Goal: Task Accomplishment & Management: Manage account settings

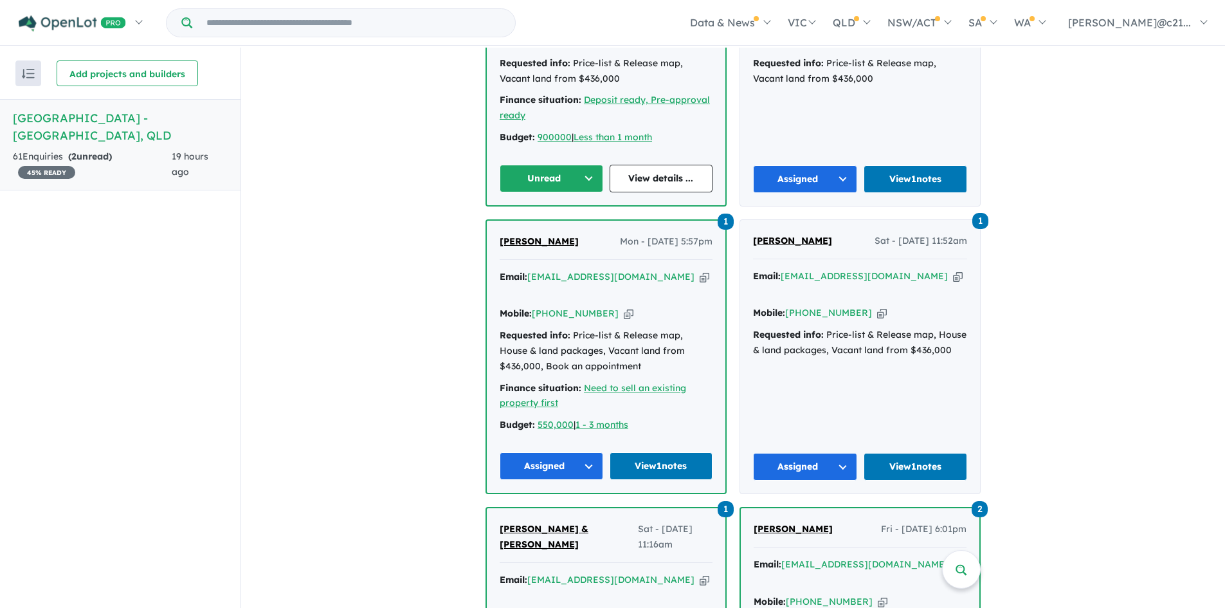
scroll to position [321, 0]
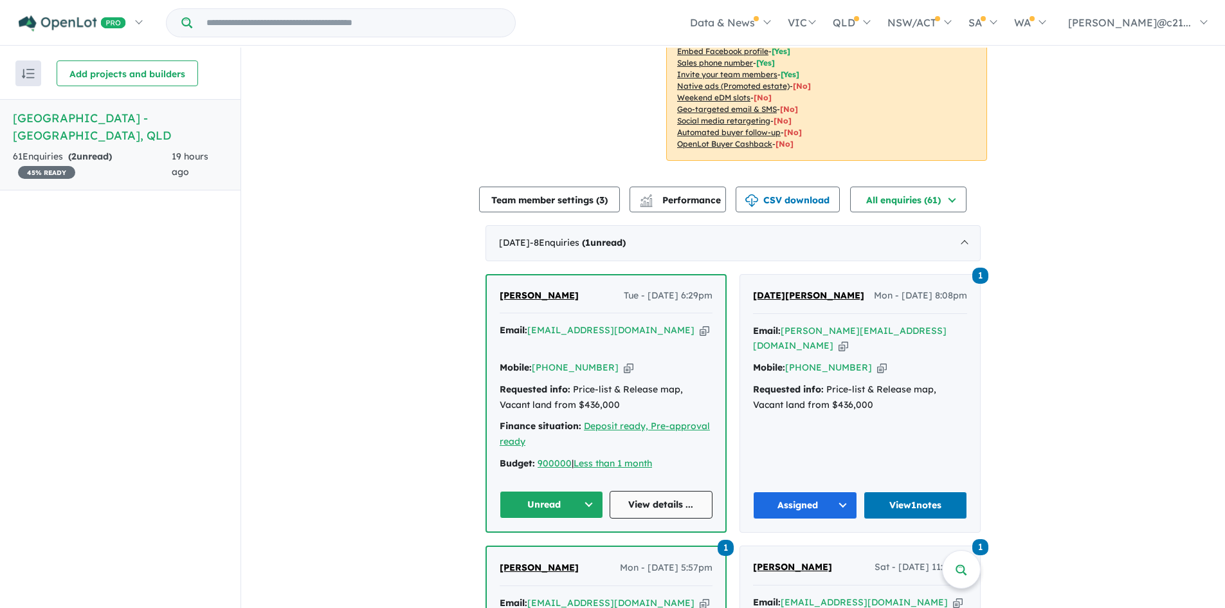
click at [642, 491] on link "View details ..." at bounding box center [662, 505] width 104 height 28
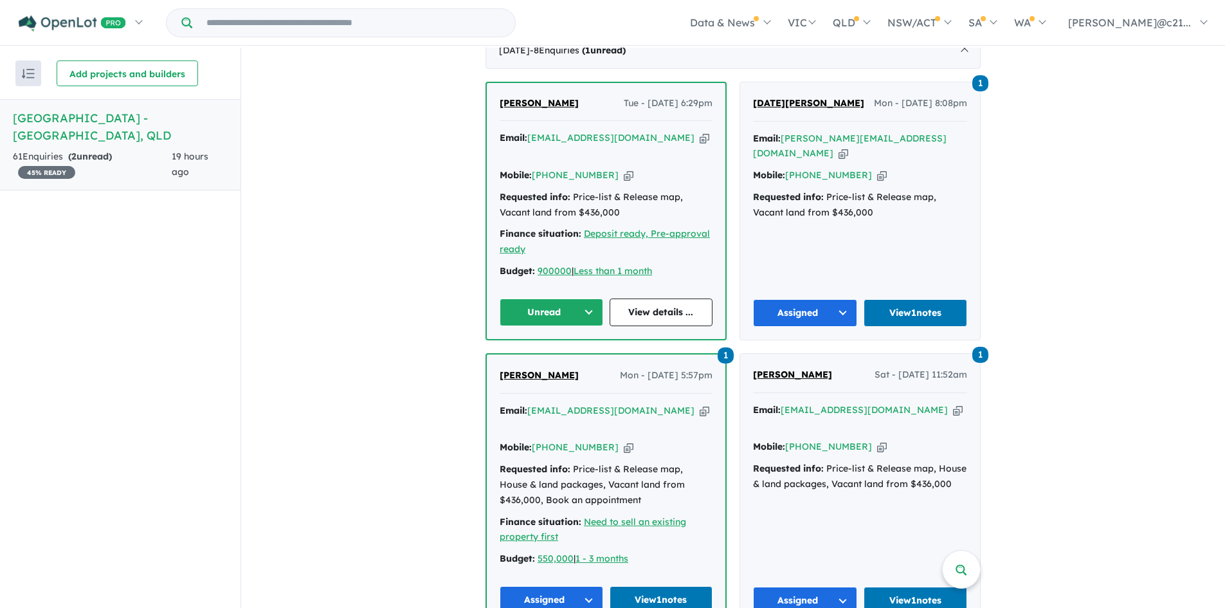
scroll to position [514, 0]
click at [906, 298] on link "View 1 notes" at bounding box center [916, 312] width 104 height 28
click at [640, 298] on link "View details ..." at bounding box center [662, 312] width 104 height 28
click at [588, 298] on button "Unread" at bounding box center [552, 312] width 104 height 28
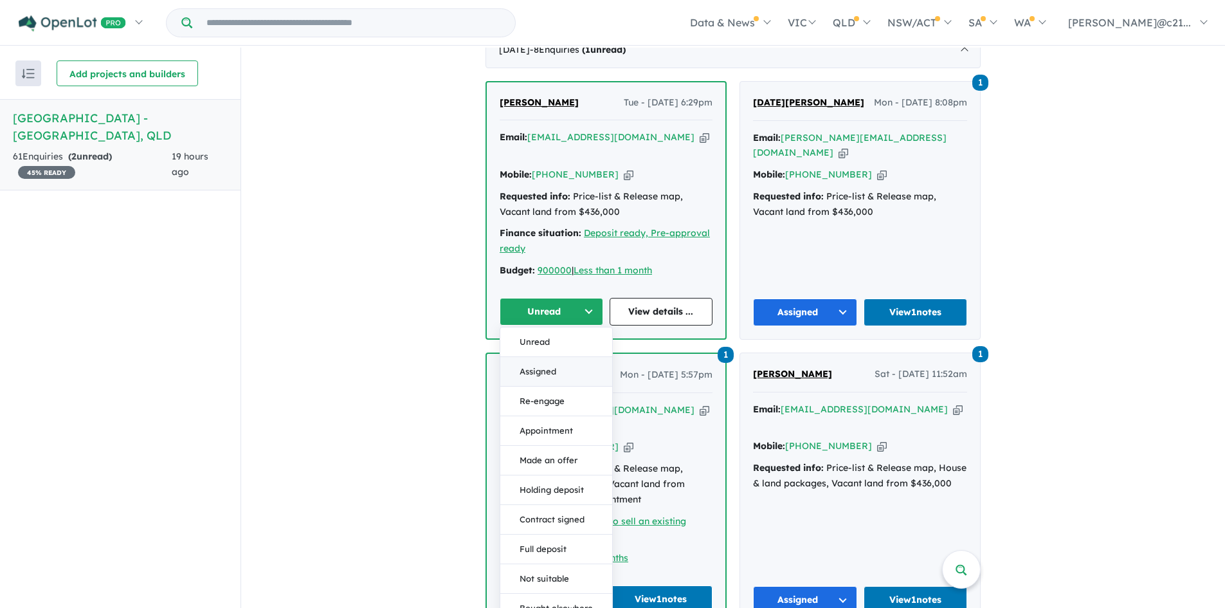
click at [549, 357] on button "Assigned" at bounding box center [556, 372] width 112 height 30
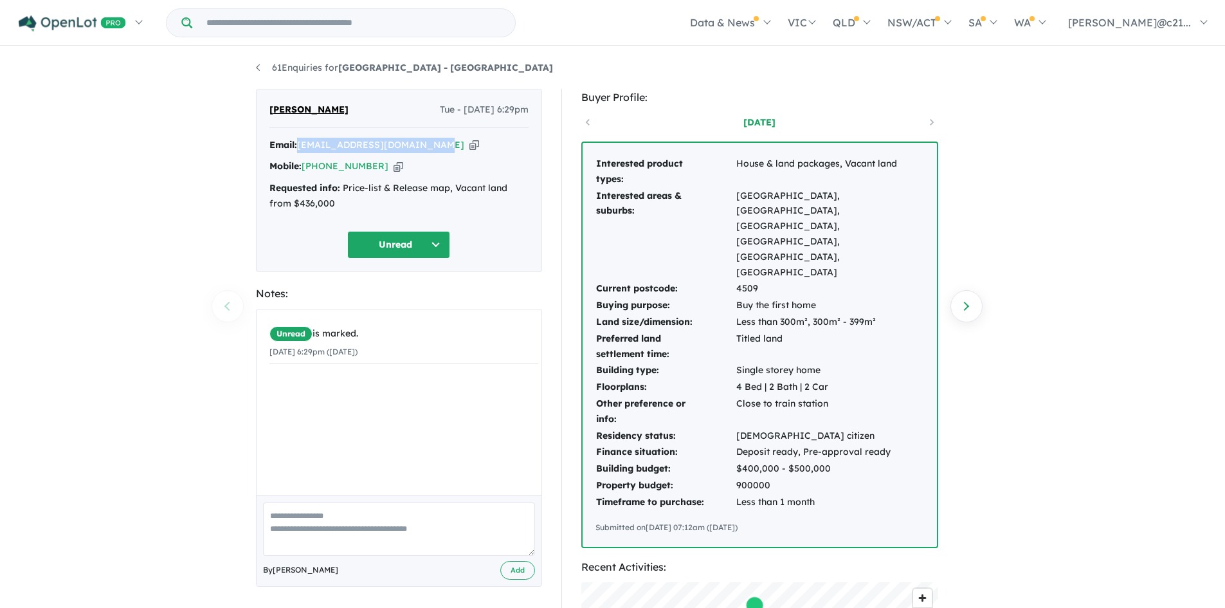
drag, startPoint x: 436, startPoint y: 141, endPoint x: 300, endPoint y: 152, distance: 136.1
click at [300, 152] on div "Email: [EMAIL_ADDRESS][DOMAIN_NAME] Copied!" at bounding box center [398, 145] width 259 height 15
copy a%20Windsor%20Park%20Estate%20-%20Burnside"] "[EMAIL_ADDRESS][DOMAIN_NAME]"
drag, startPoint x: 374, startPoint y: 168, endPoint x: 325, endPoint y: 164, distance: 49.0
click at [325, 164] on div "Mobile: [PHONE_NUMBER] Copied!" at bounding box center [398, 166] width 259 height 15
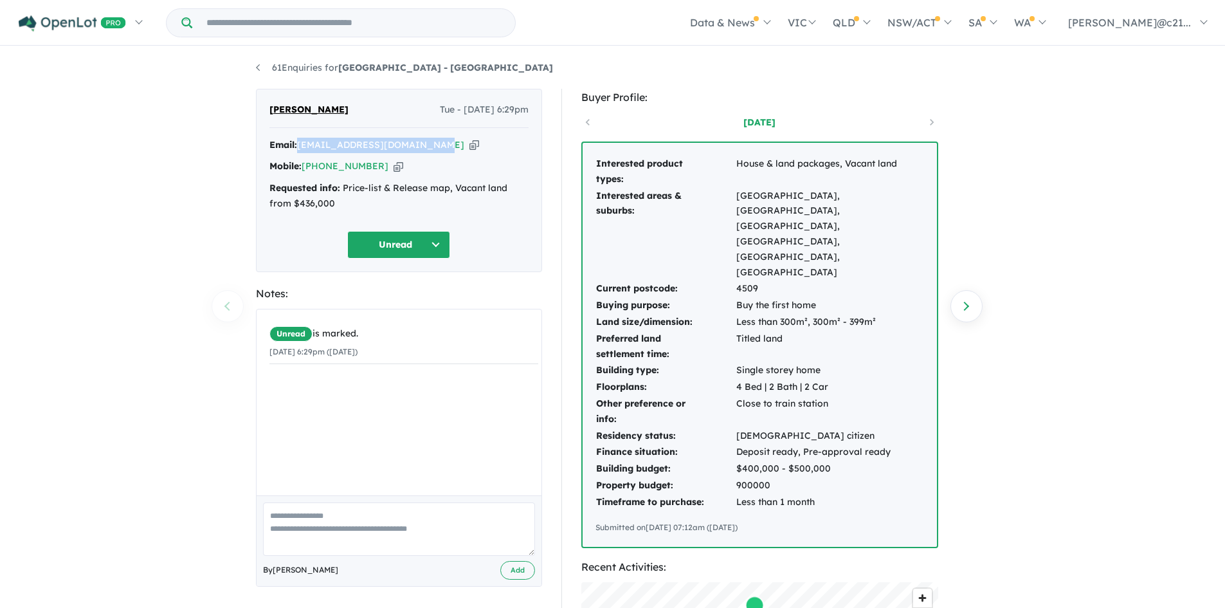
copy link "424 112 990"
drag, startPoint x: 370, startPoint y: 98, endPoint x: 574, endPoint y: 361, distance: 332.6
click at [269, 101] on div "[PERSON_NAME] Tue - [DATE] 6:29pm Email: [EMAIL_ADDRESS][DOMAIN_NAME] Copied! M…" at bounding box center [399, 180] width 286 height 183
copy span "[PERSON_NAME]"
click at [332, 522] on textarea at bounding box center [399, 528] width 272 height 53
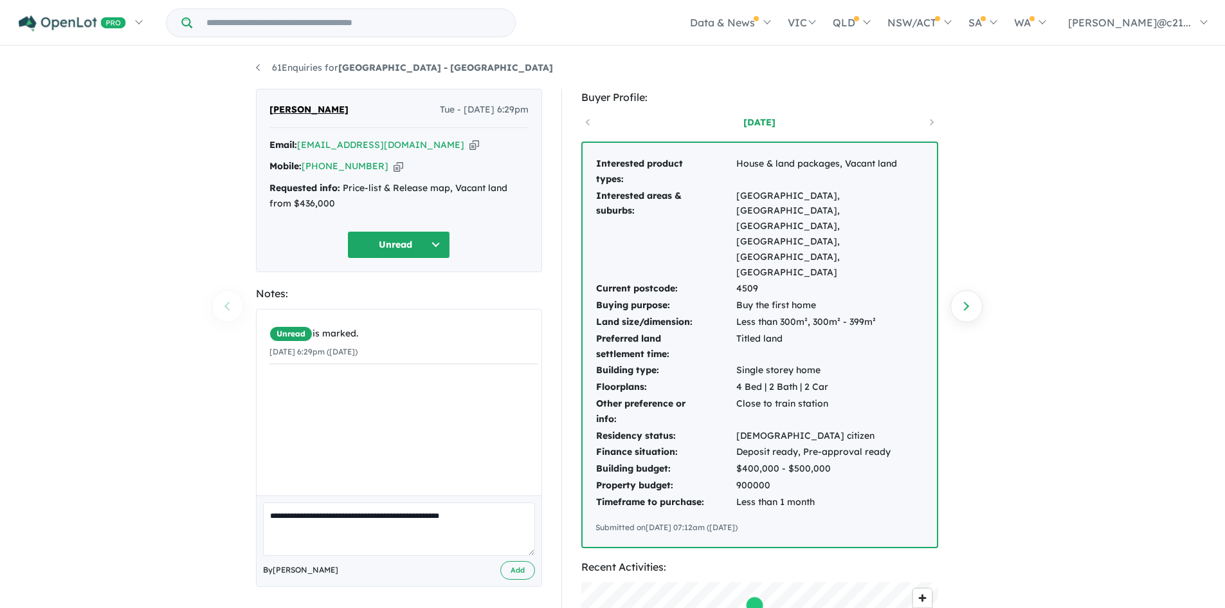
drag, startPoint x: 435, startPoint y: 521, endPoint x: 451, endPoint y: 566, distance: 48.4
click at [435, 523] on textarea "**********" at bounding box center [399, 528] width 272 height 53
click at [424, 518] on textarea "**********" at bounding box center [399, 528] width 272 height 53
click at [492, 520] on textarea "**********" at bounding box center [399, 528] width 272 height 53
type textarea "**********"
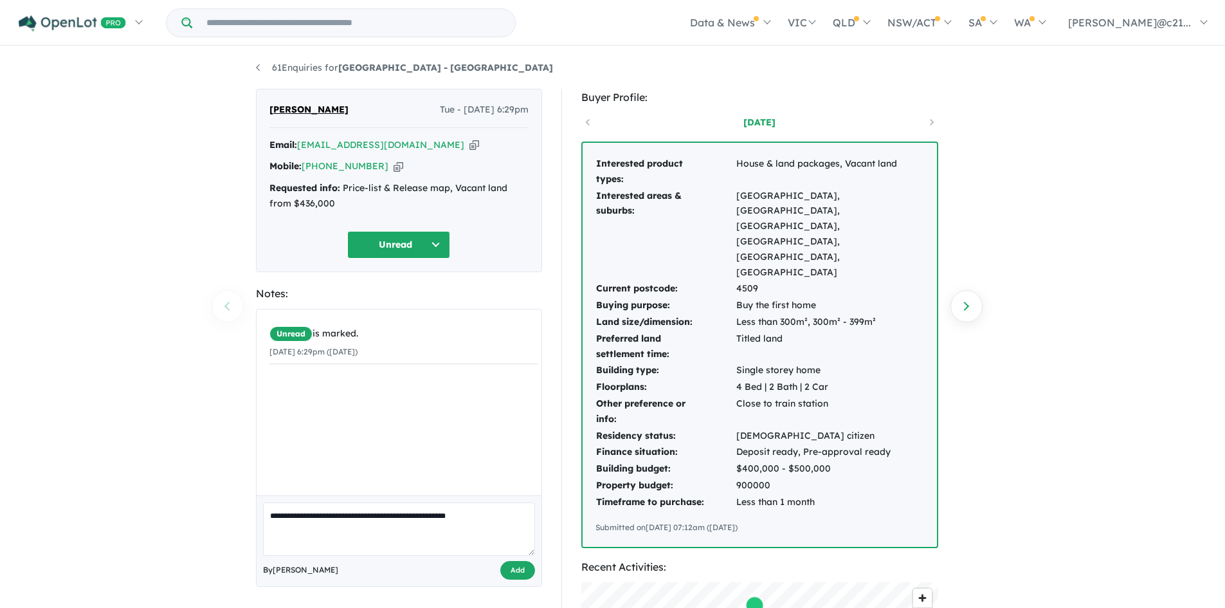
click at [529, 572] on button "Add" at bounding box center [517, 570] width 35 height 19
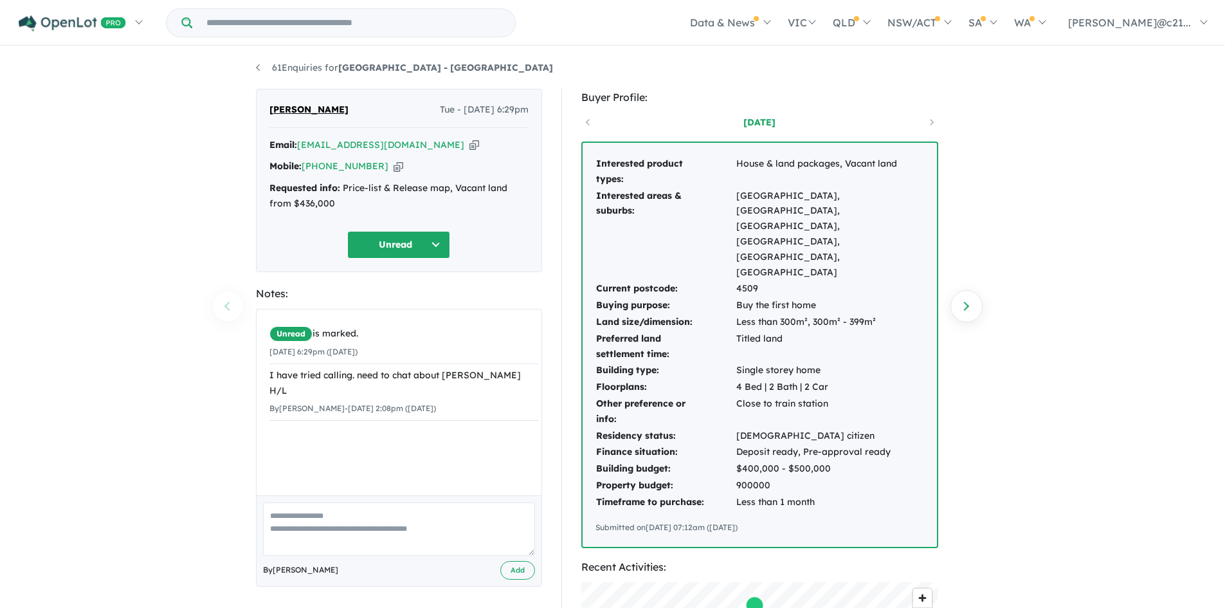
click at [434, 240] on button "Unread" at bounding box center [398, 245] width 103 height 28
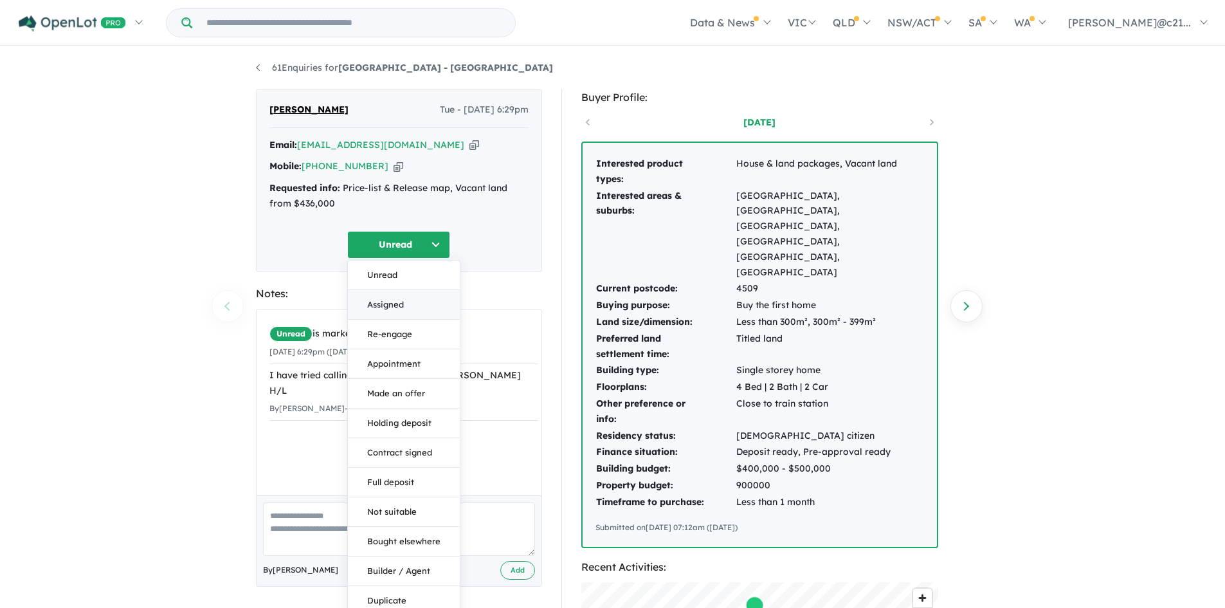
click at [381, 298] on button "Assigned" at bounding box center [404, 305] width 112 height 30
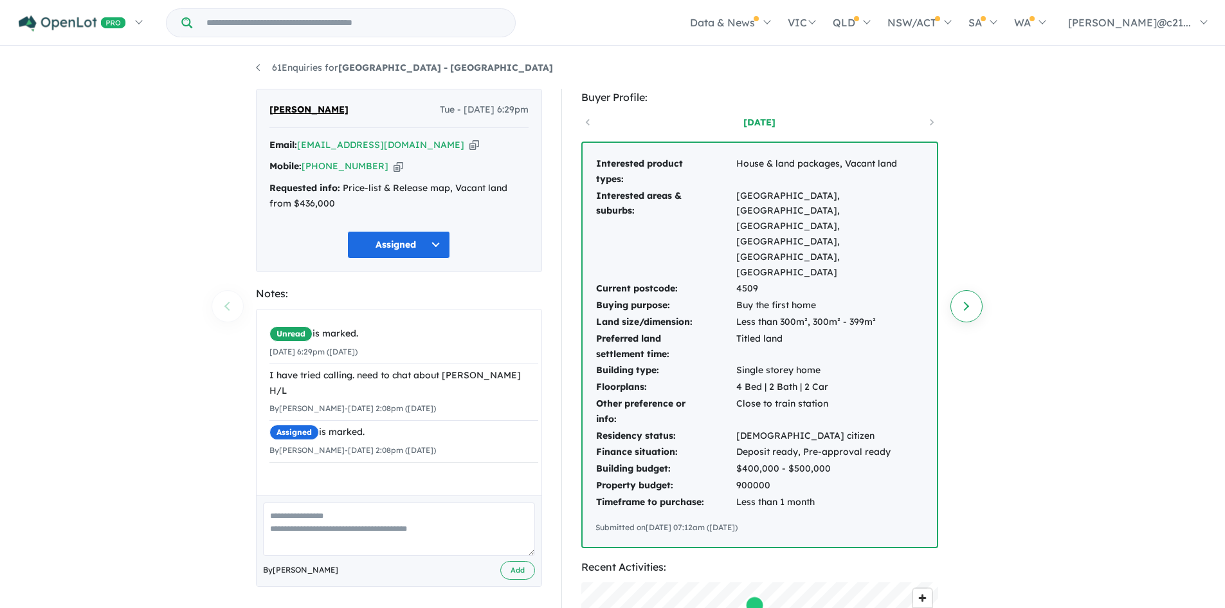
click at [978, 294] on link "Next enquiry" at bounding box center [966, 306] width 32 height 32
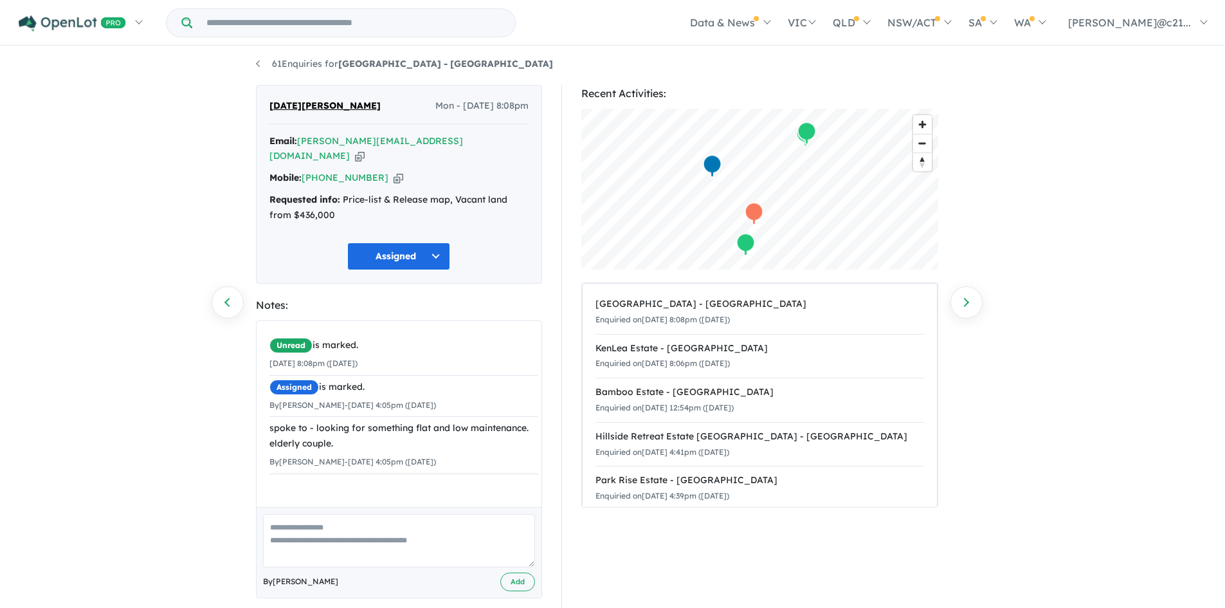
scroll to position [5, 0]
click at [961, 293] on link "Next enquiry" at bounding box center [966, 301] width 32 height 32
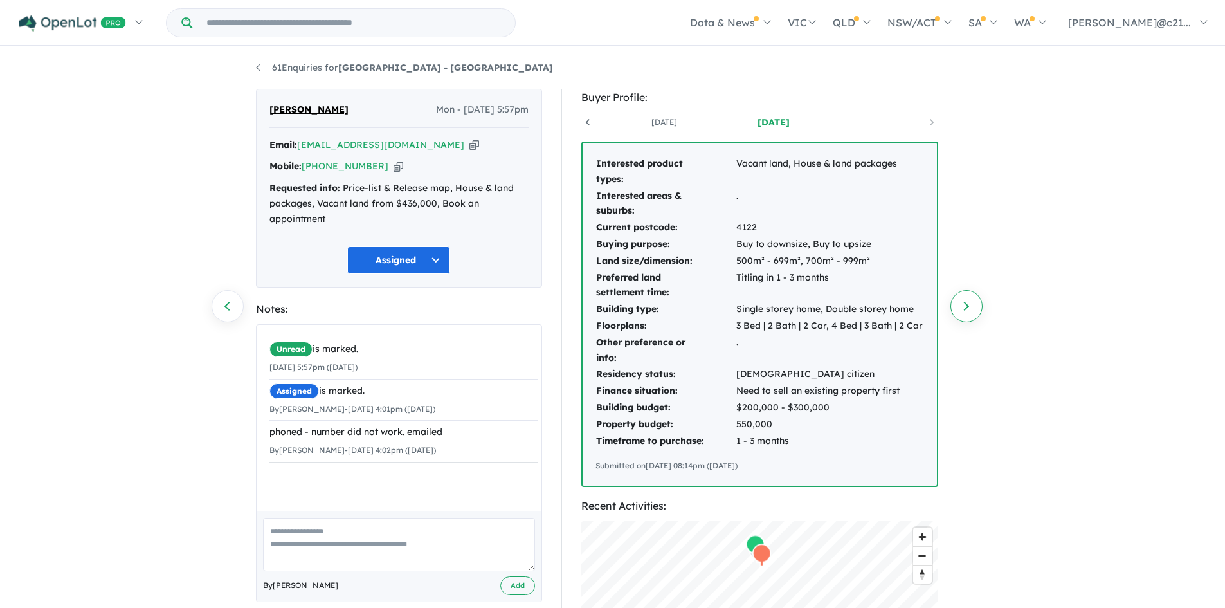
click at [970, 304] on link "Next enquiry" at bounding box center [966, 306] width 32 height 32
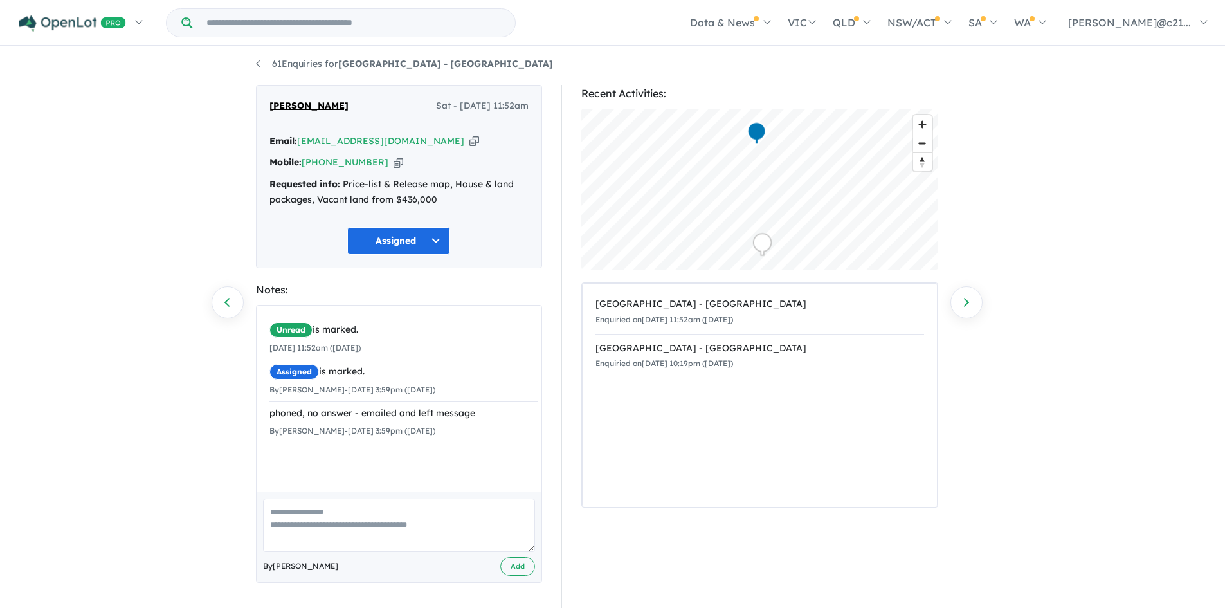
scroll to position [5, 0]
click at [983, 303] on div "61 Enquiries for Windsor Park Estate - Burnside Previous enquiry Next enquiry A…" at bounding box center [612, 324] width 1225 height 562
click at [975, 305] on link "Next enquiry" at bounding box center [966, 301] width 32 height 32
